Goal: Task Accomplishment & Management: Complete application form

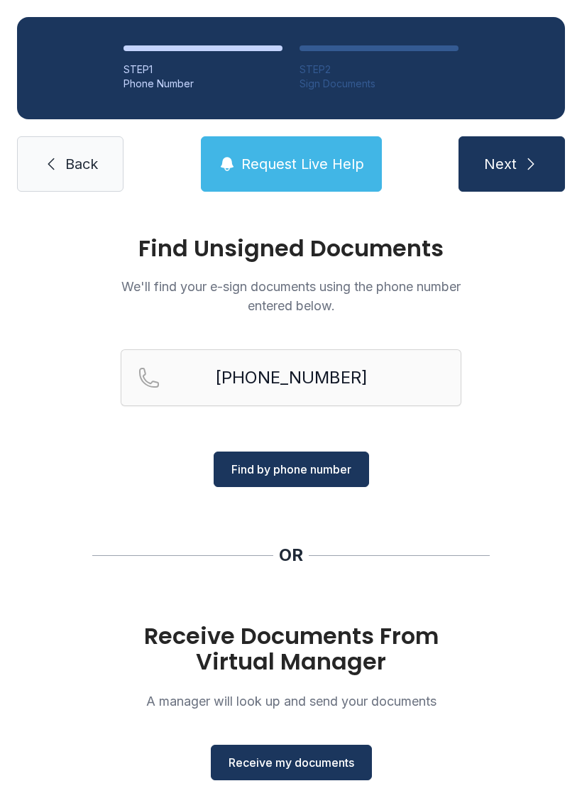
click at [362, 378] on input "[PHONE_NUMBER]" at bounding box center [291, 377] width 341 height 57
click at [265, 471] on span "Find by phone number" at bounding box center [291, 469] width 120 height 17
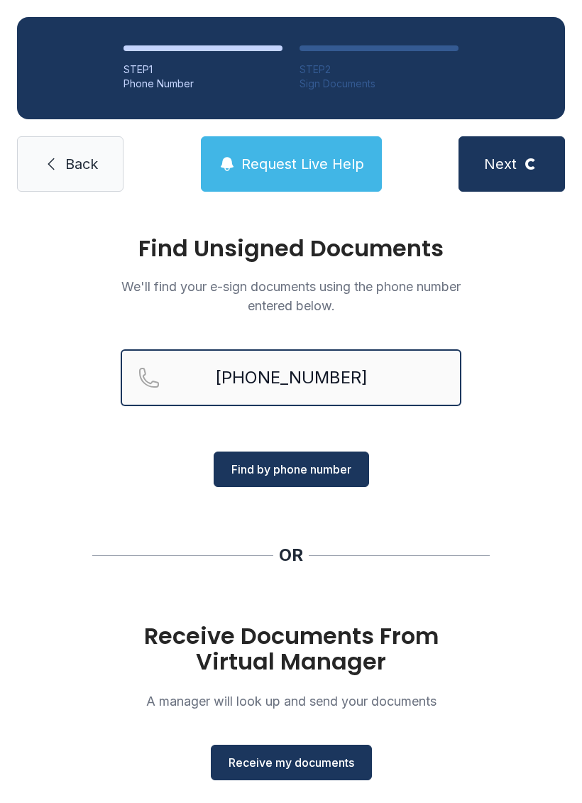
click at [374, 380] on input "[PHONE_NUMBER]" at bounding box center [291, 377] width 341 height 57
type input "[PHONE_NUMBER]"
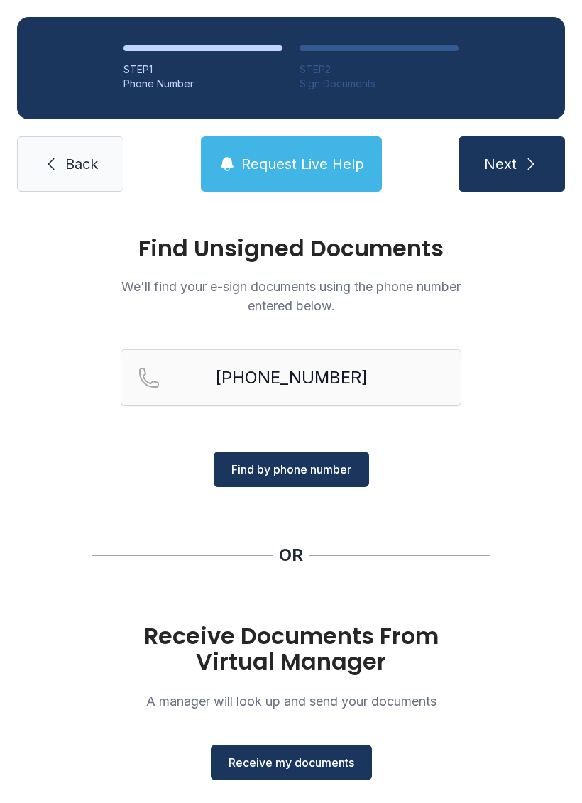
click at [268, 476] on span "Find by phone number" at bounding box center [291, 469] width 120 height 17
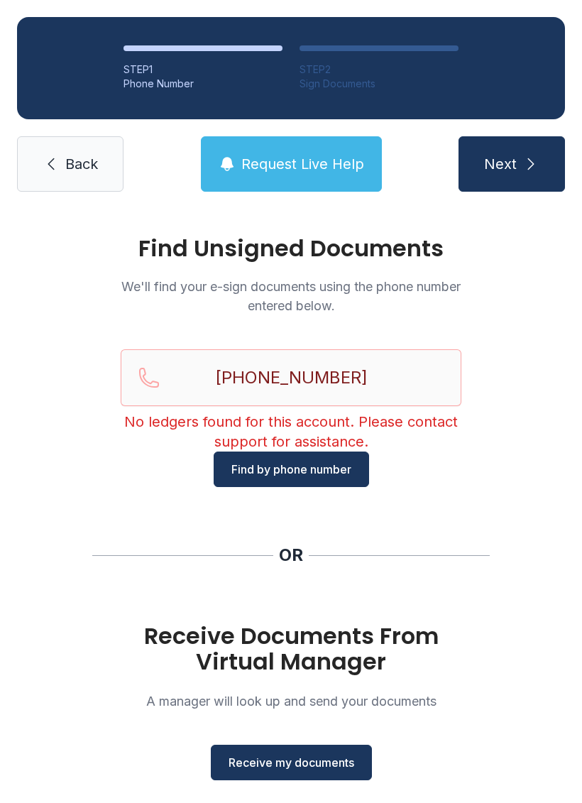
click at [267, 468] on span "Find by phone number" at bounding box center [291, 469] width 120 height 17
click at [343, 58] on li "STEP 2 Sign Documents" at bounding box center [379, 67] width 159 height 45
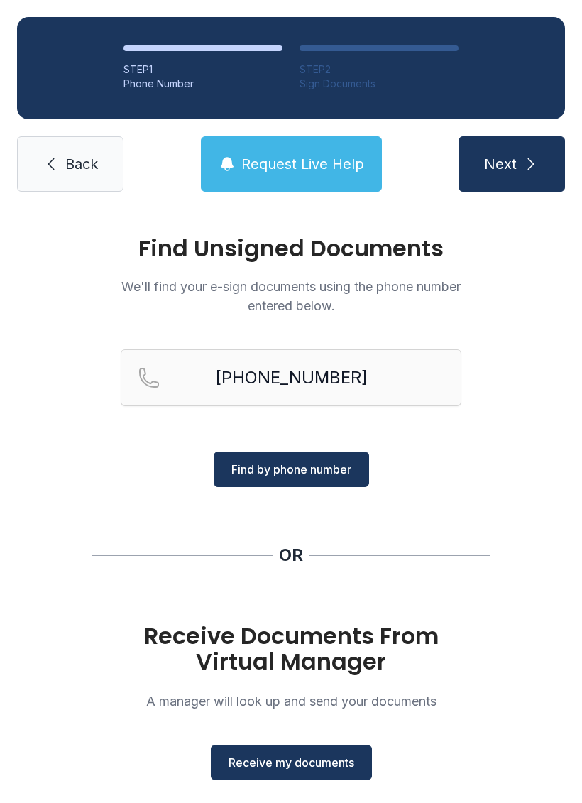
click at [283, 770] on span "Receive my documents" at bounding box center [292, 762] width 126 height 17
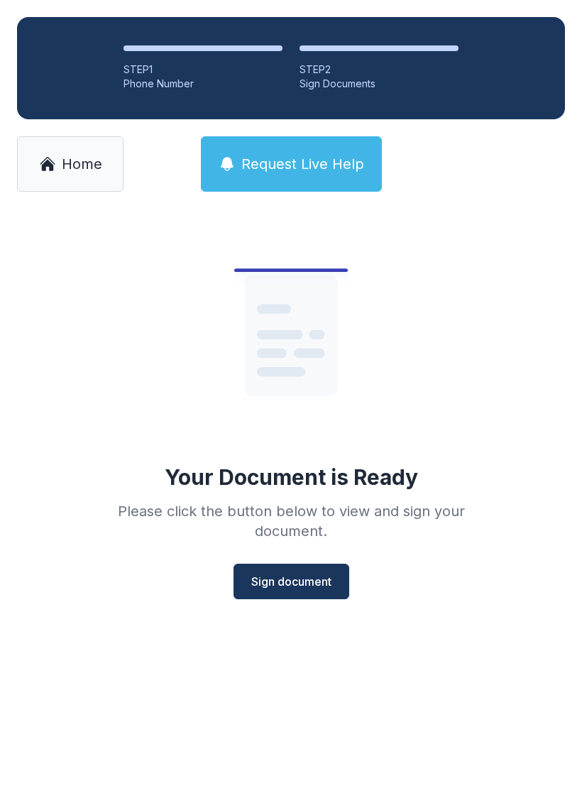
click at [285, 574] on span "Sign document" at bounding box center [291, 581] width 80 height 17
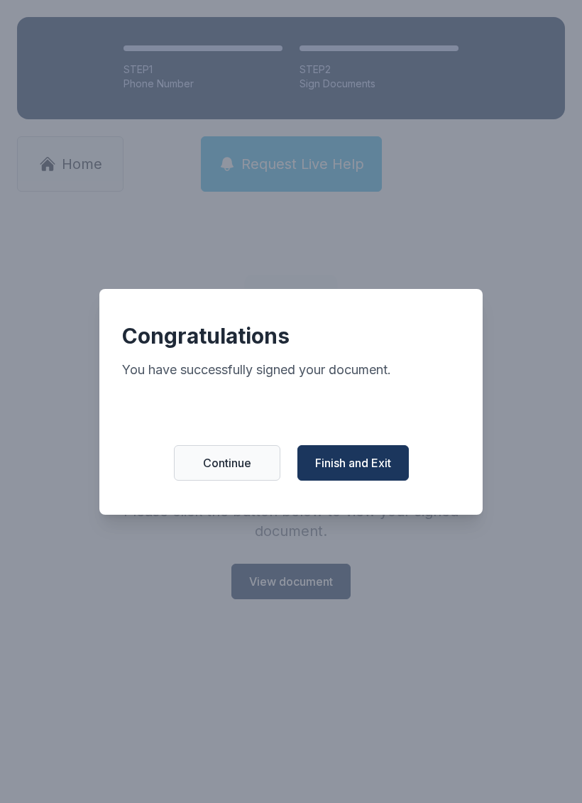
click at [341, 468] on span "Finish and Exit" at bounding box center [353, 462] width 76 height 17
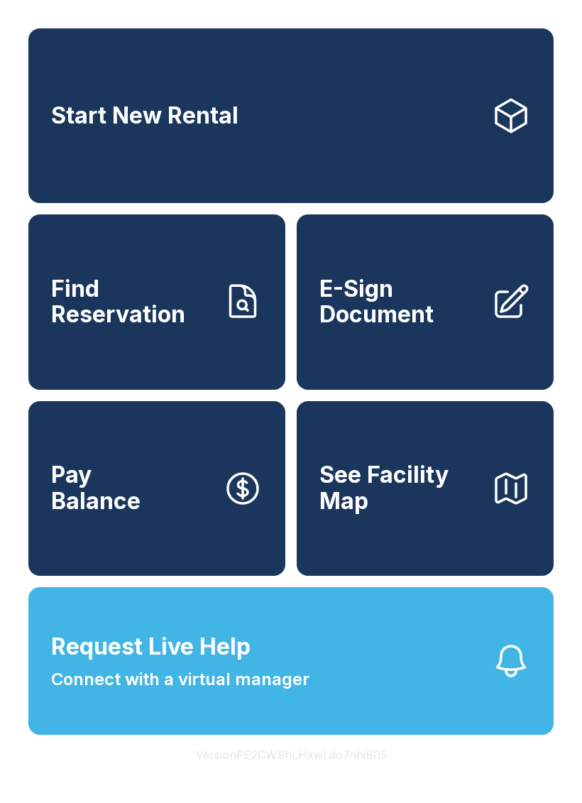
click at [116, 664] on span "Request Live Help" at bounding box center [150, 647] width 199 height 34
